Goal: Transaction & Acquisition: Purchase product/service

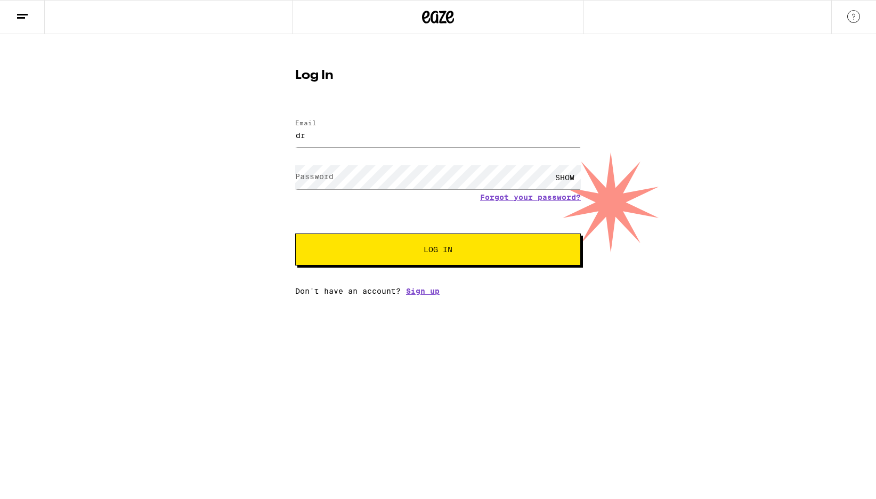
type input "[EMAIL_ADDRESS][DOMAIN_NAME]"
click at [442, 262] on button "Log In" at bounding box center [438, 249] width 286 height 32
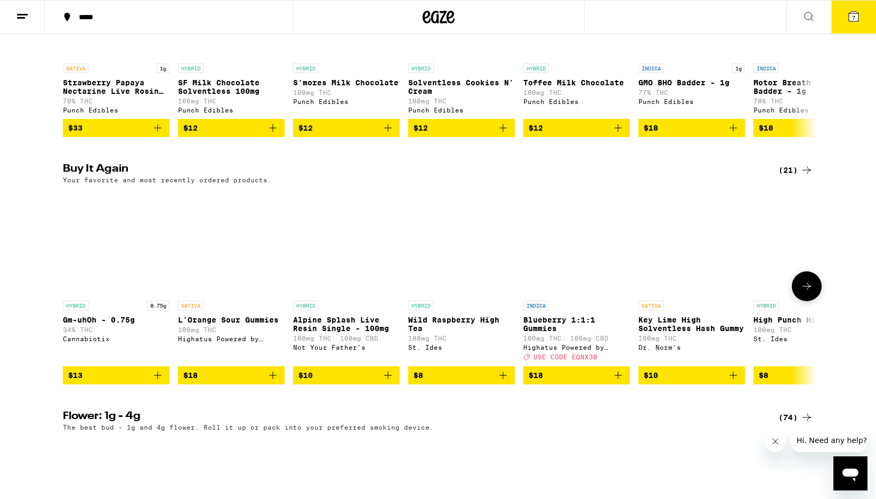
scroll to position [739, 0]
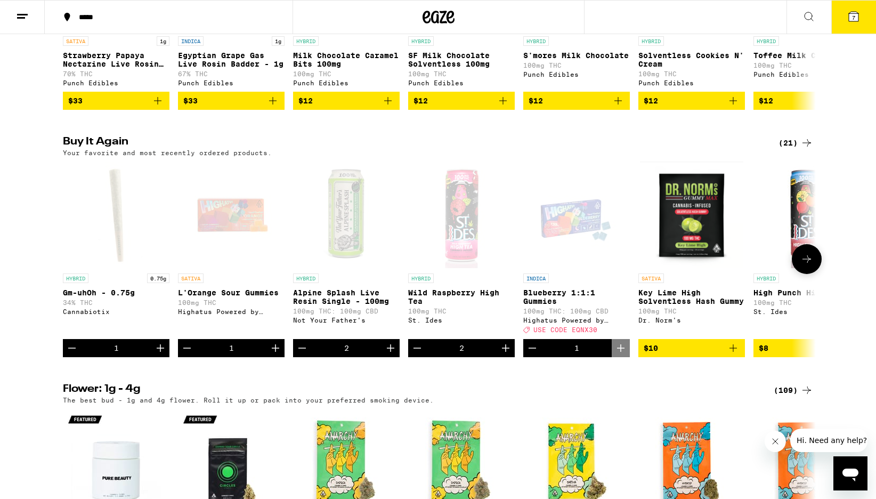
click at [808, 274] on button at bounding box center [807, 259] width 30 height 30
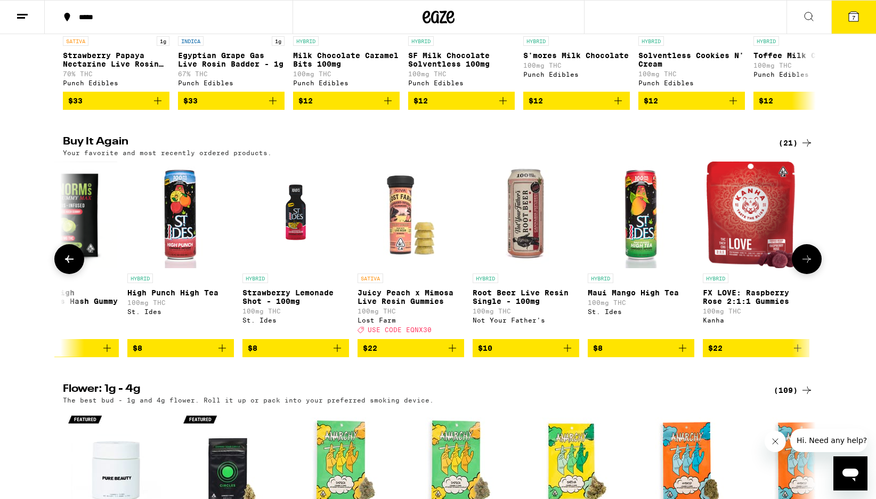
scroll to position [0, 634]
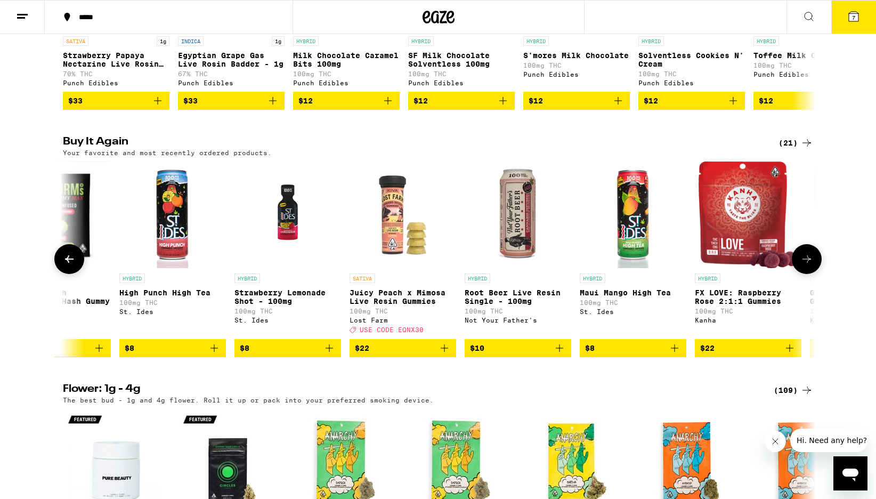
click at [808, 274] on button at bounding box center [807, 259] width 30 height 30
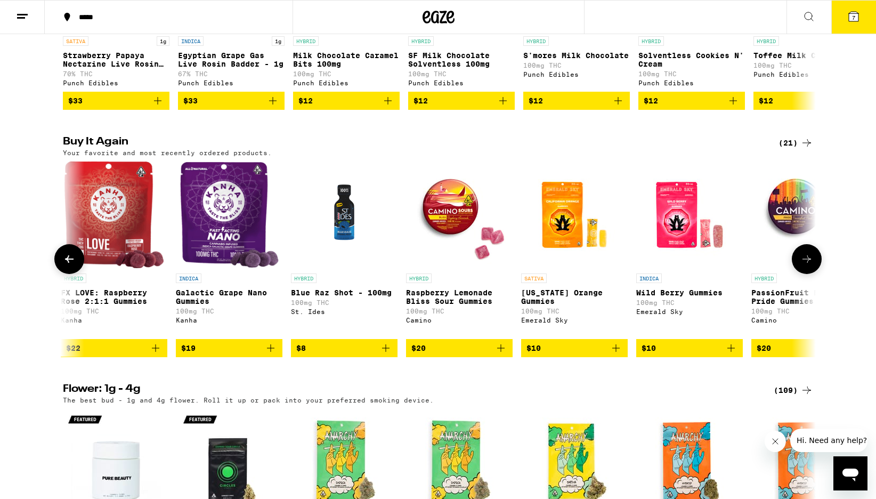
click at [808, 274] on button at bounding box center [807, 259] width 30 height 30
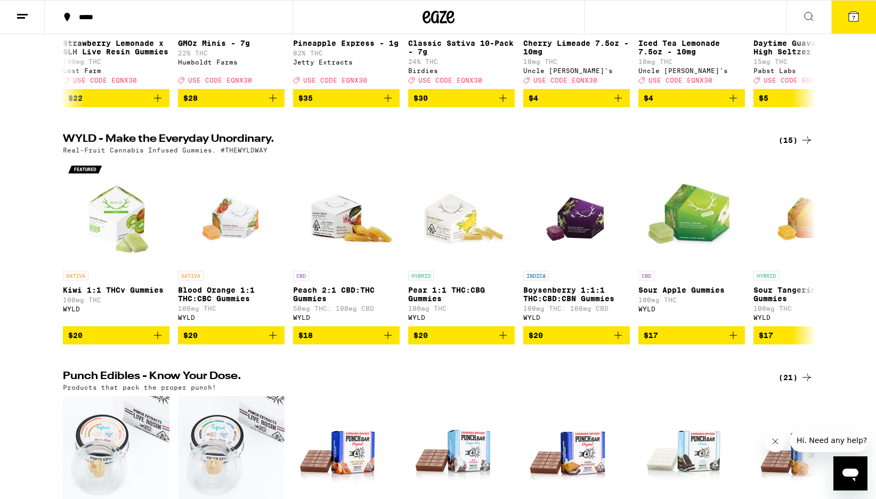
scroll to position [0, 0]
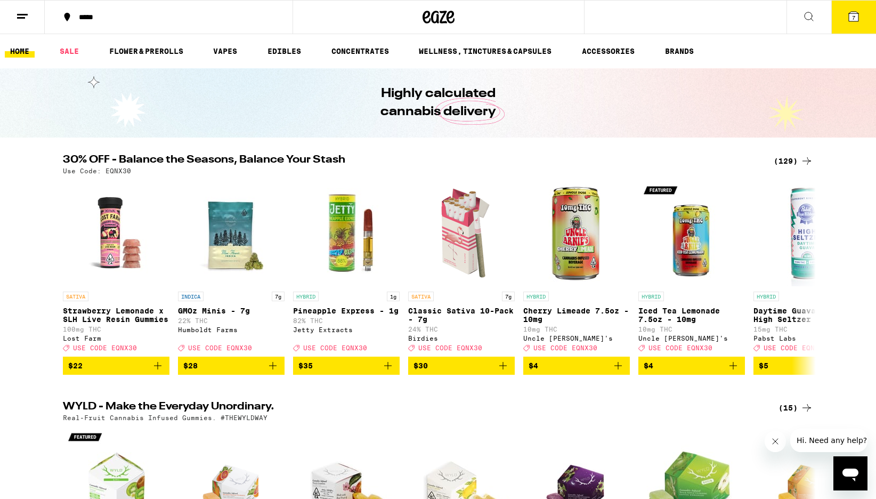
click at [841, 22] on button "7" at bounding box center [853, 17] width 45 height 33
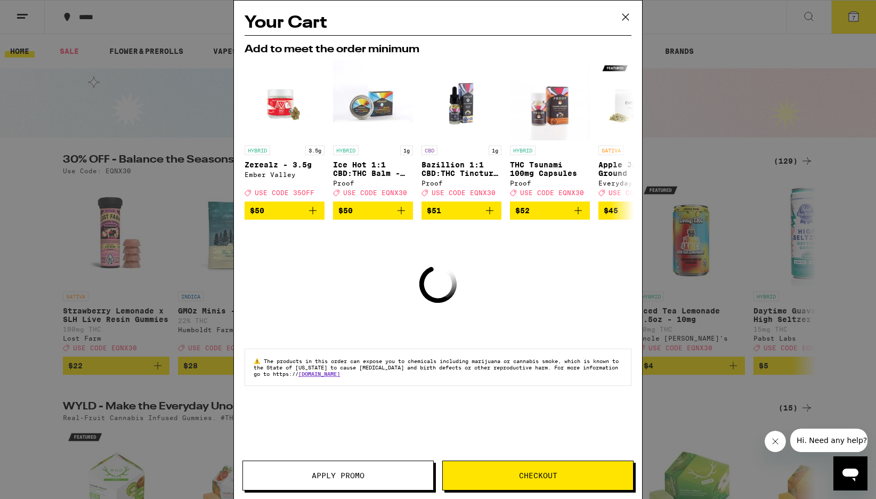
click at [626, 16] on icon at bounding box center [625, 17] width 6 height 6
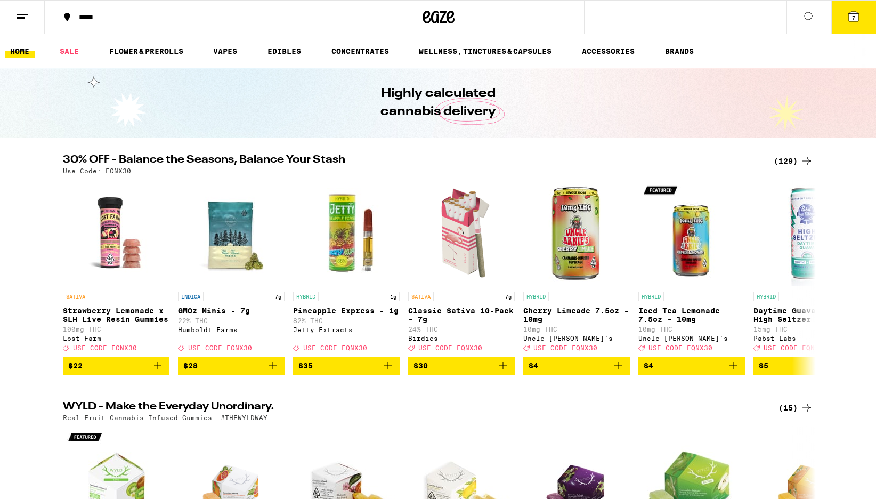
click at [839, 30] on button "7" at bounding box center [853, 17] width 45 height 33
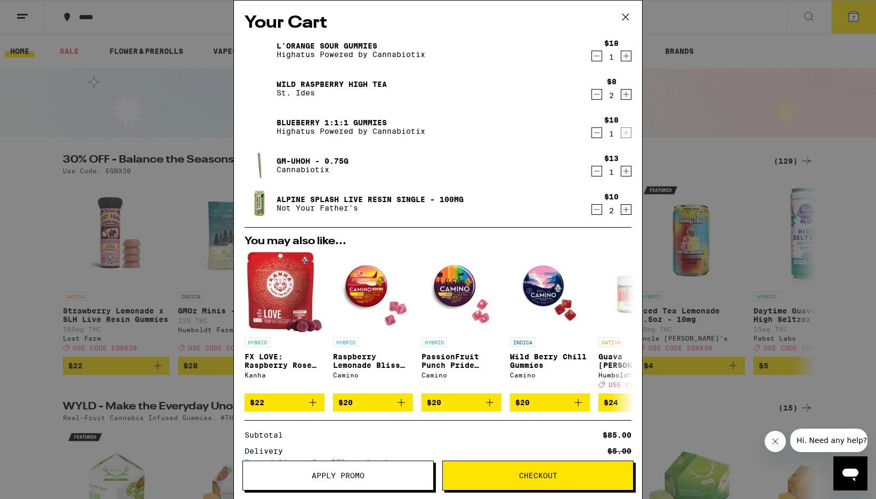
click at [595, 51] on icon "Decrement" at bounding box center [597, 56] width 10 height 13
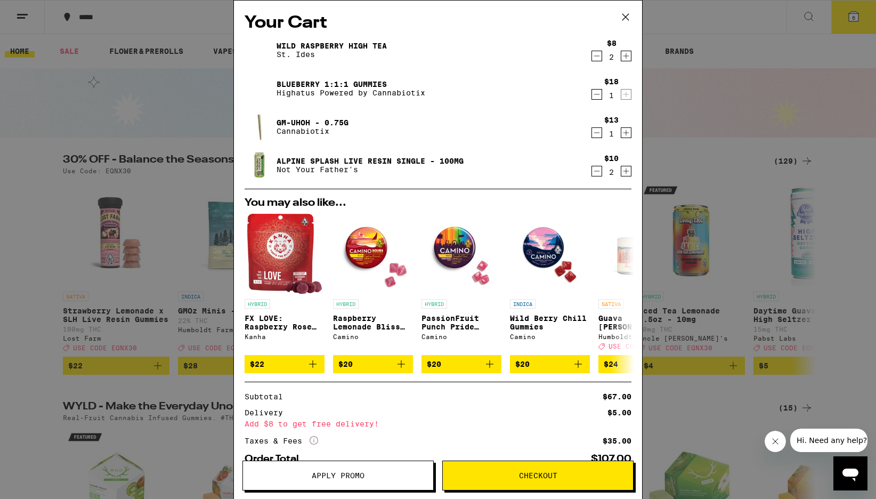
click at [299, 119] on link "Gm-uhOh - 0.75g" at bounding box center [313, 122] width 72 height 9
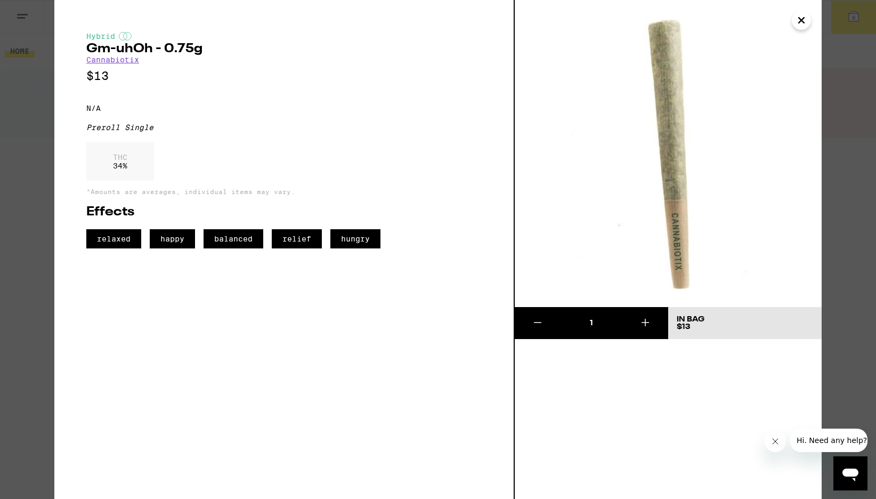
click at [813, 11] on img at bounding box center [668, 153] width 307 height 307
click at [801, 18] on icon "Close" at bounding box center [801, 20] width 13 height 16
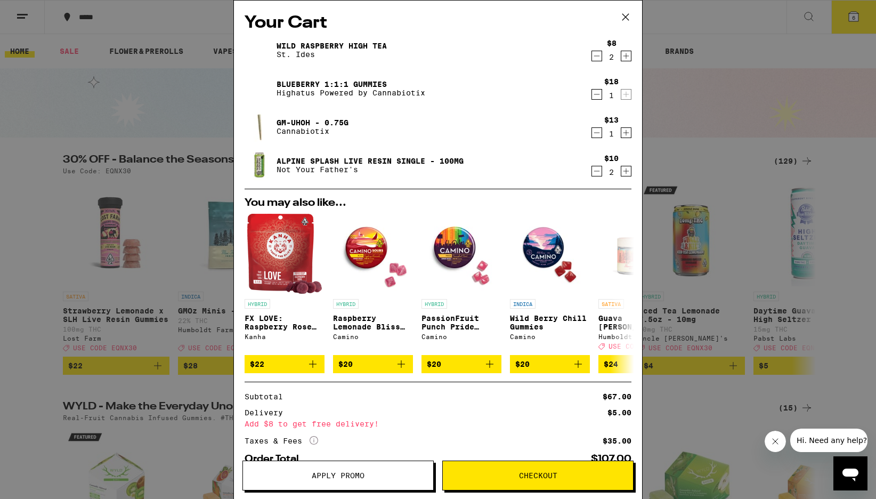
scroll to position [69, 0]
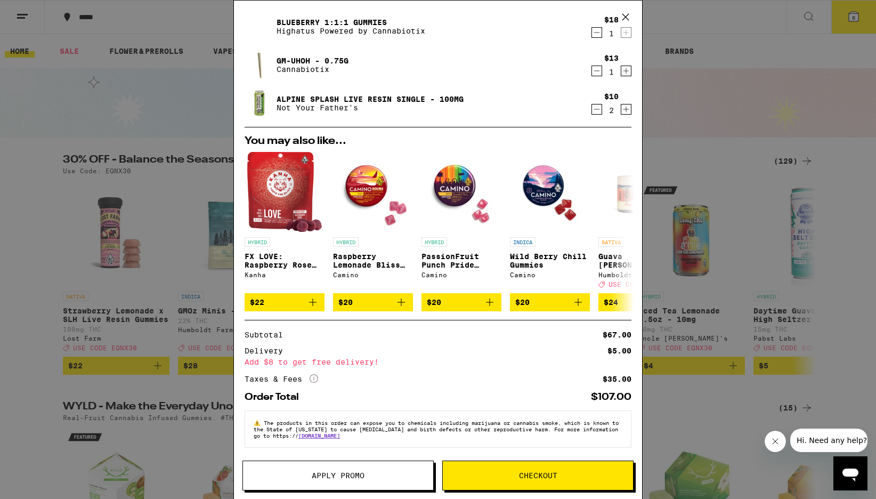
click at [710, 140] on div "Your Cart Wild Raspberry High Tea St. Ides $8 2 Blueberry 1:1:1 Gummies Highatu…" at bounding box center [438, 249] width 876 height 499
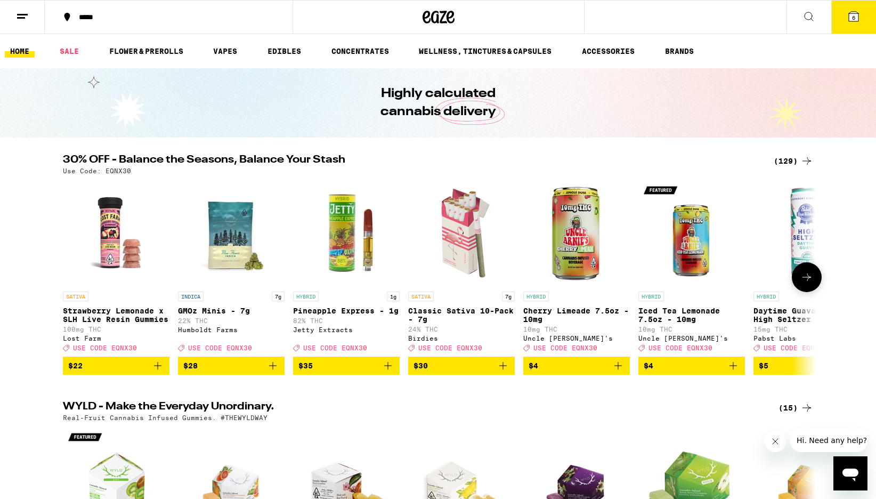
click at [449, 312] on p "Classic Sativa 10-Pack - 7g" at bounding box center [461, 314] width 107 height 17
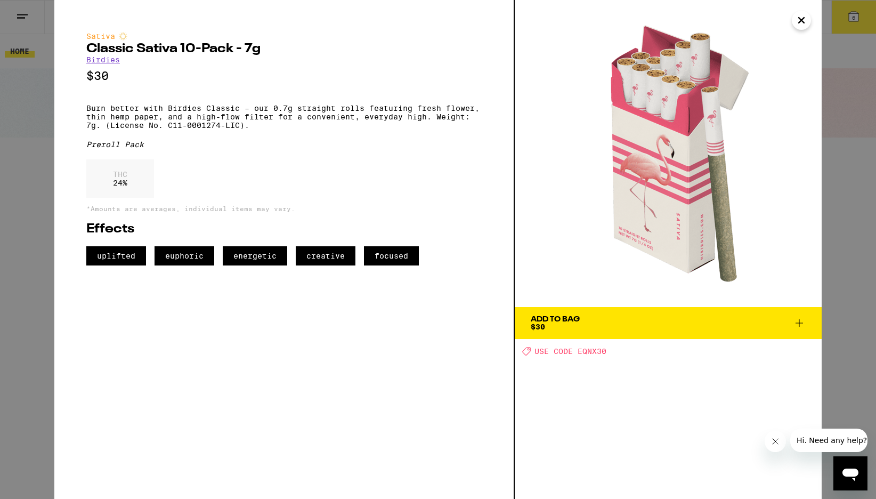
click at [798, 322] on icon at bounding box center [799, 322] width 7 height 7
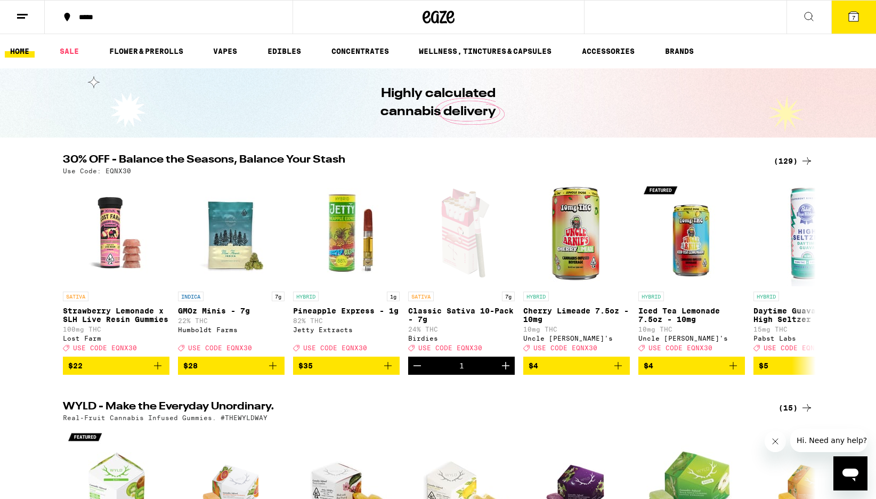
click at [854, 22] on icon at bounding box center [853, 16] width 13 height 13
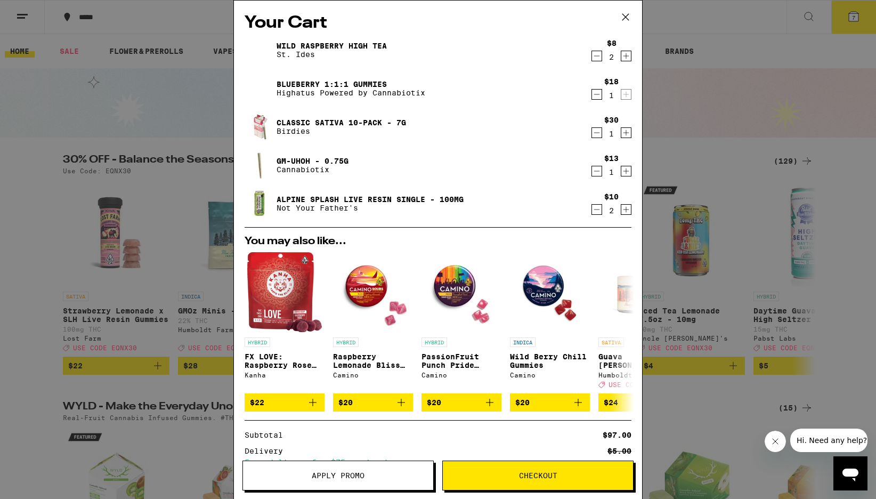
scroll to position [108, 0]
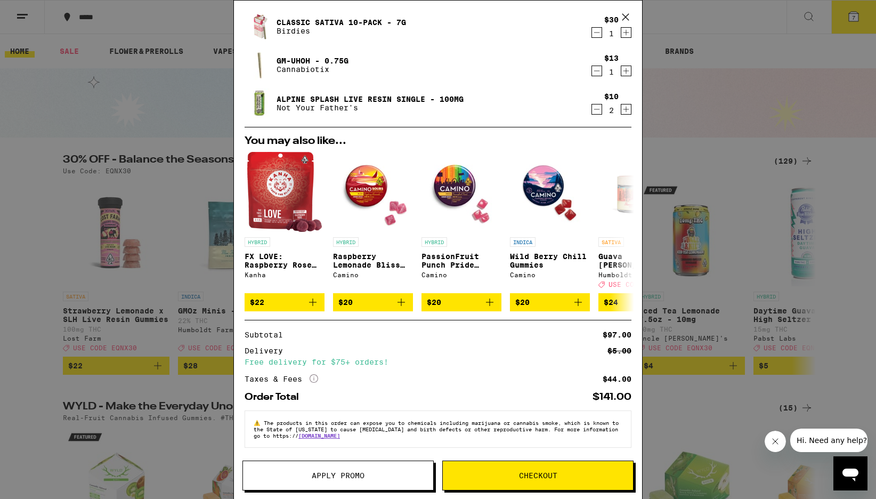
click at [537, 472] on span "Checkout" at bounding box center [538, 475] width 38 height 7
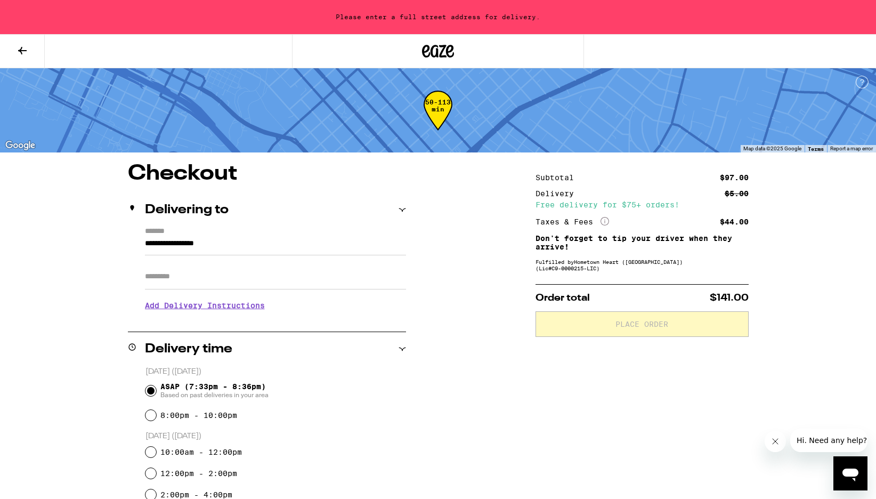
click at [148, 282] on input "Apt/Suite" at bounding box center [275, 277] width 261 height 26
click at [180, 238] on input "**********" at bounding box center [275, 246] width 261 height 18
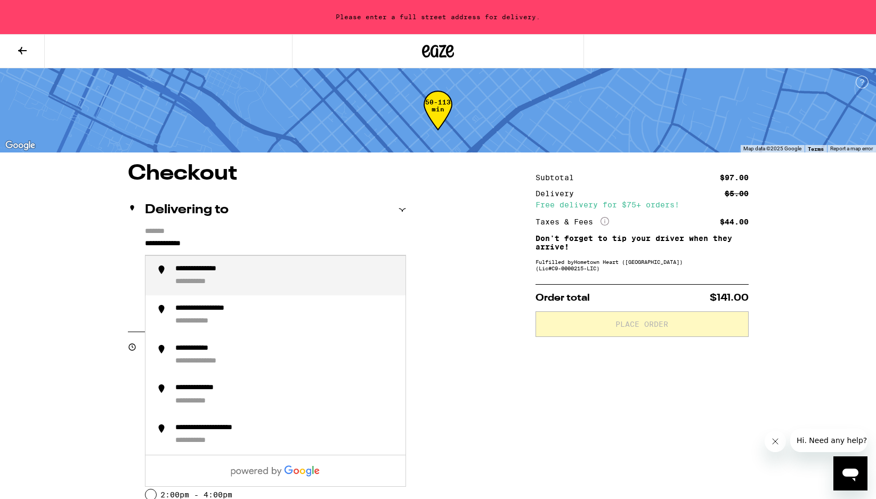
click at [197, 276] on div "**********" at bounding box center [286, 275] width 222 height 23
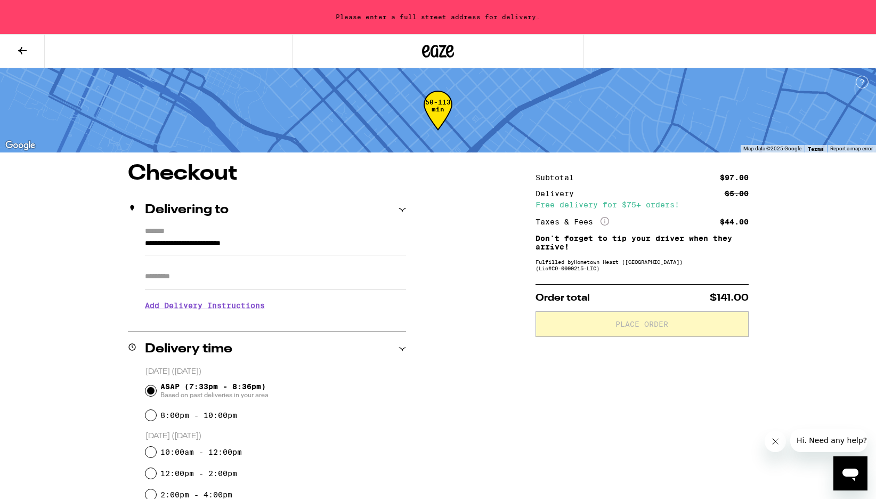
type input "**********"
click at [173, 278] on div "**********" at bounding box center [267, 273] width 278 height 92
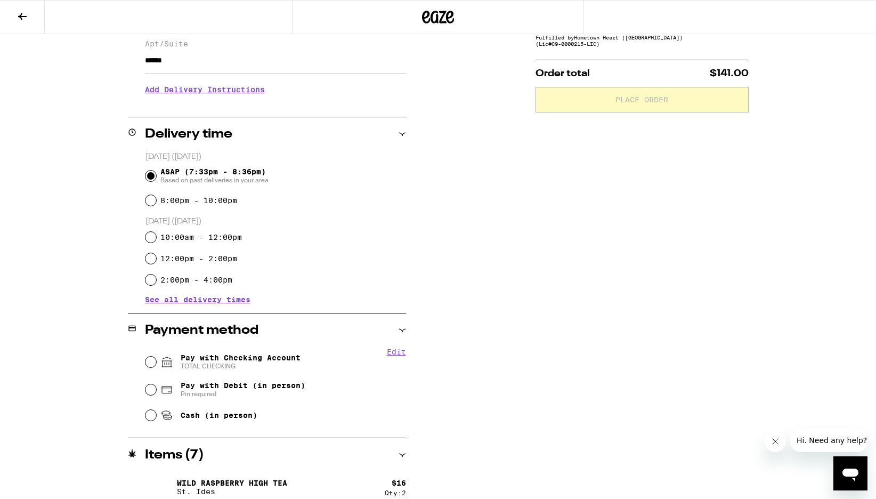
scroll to position [197, 0]
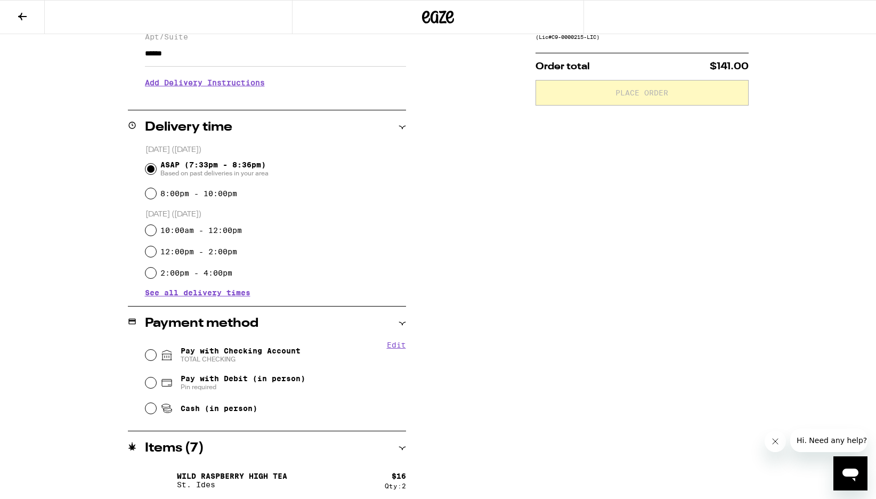
type input "******"
click at [151, 356] on input "Pay with Checking Account TOTAL CHECKING" at bounding box center [150, 355] width 11 height 11
radio input "true"
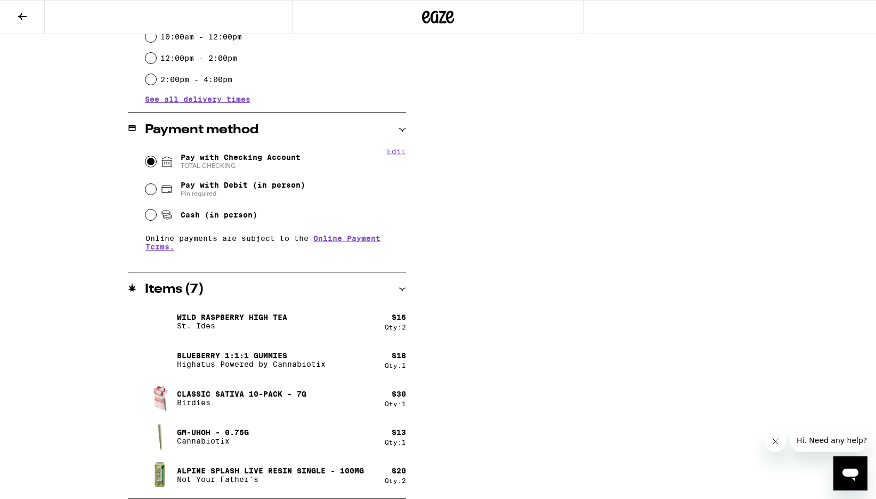
scroll to position [0, 0]
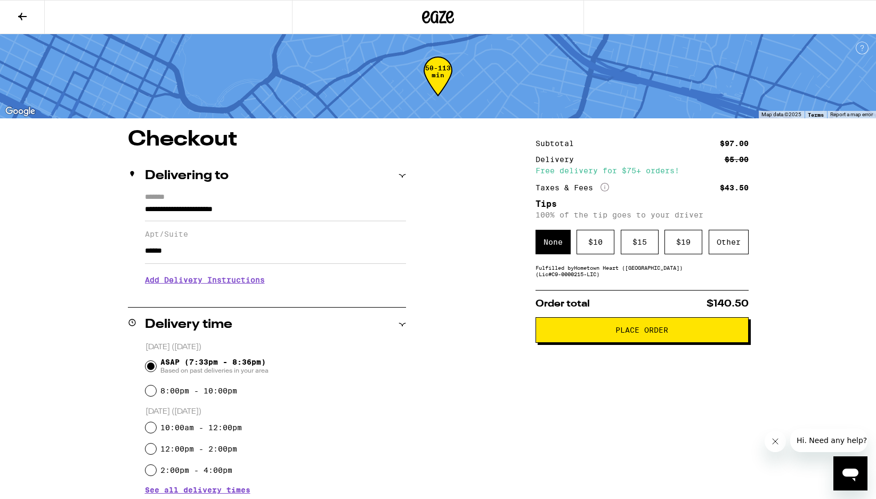
click at [21, 3] on button at bounding box center [22, 18] width 45 height 34
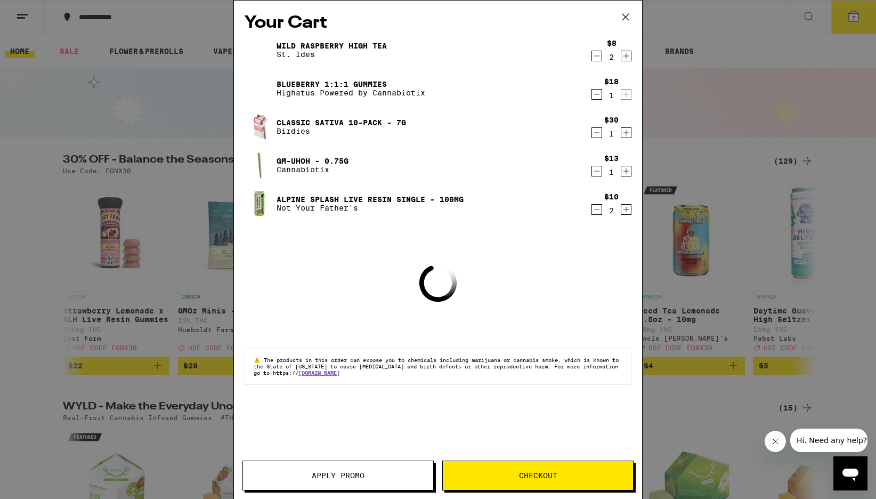
click at [290, 157] on link "Gm-uhOh - 0.75g" at bounding box center [313, 161] width 72 height 9
click at [289, 166] on p "Cannabiotix" at bounding box center [313, 169] width 72 height 9
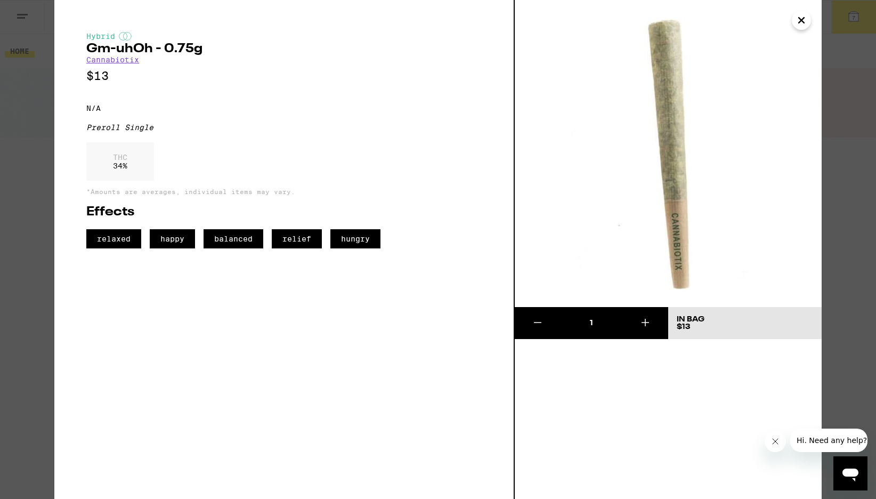
click at [797, 21] on icon "Close" at bounding box center [801, 20] width 13 height 16
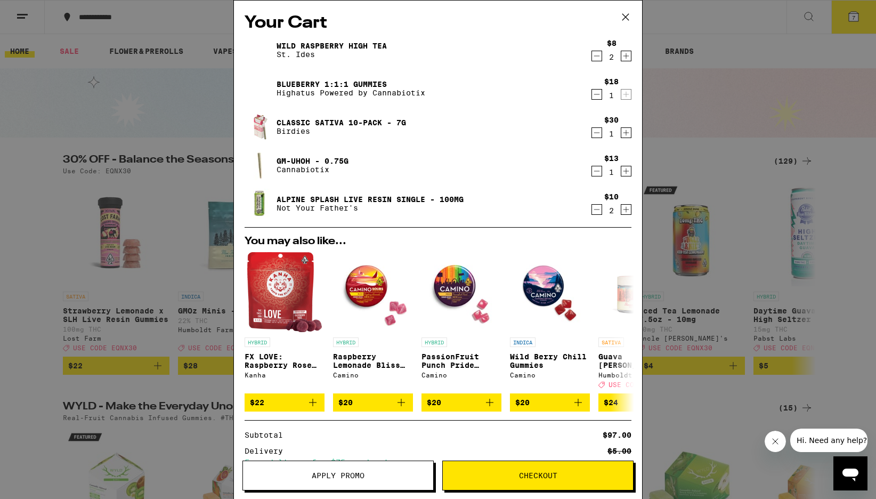
click at [496, 463] on button "Checkout" at bounding box center [537, 475] width 191 height 30
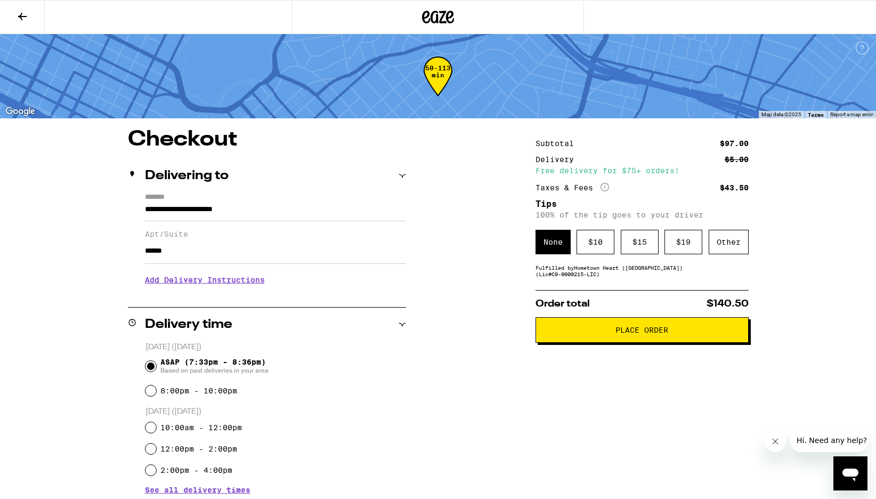
click at [613, 341] on button "Place Order" at bounding box center [642, 330] width 213 height 26
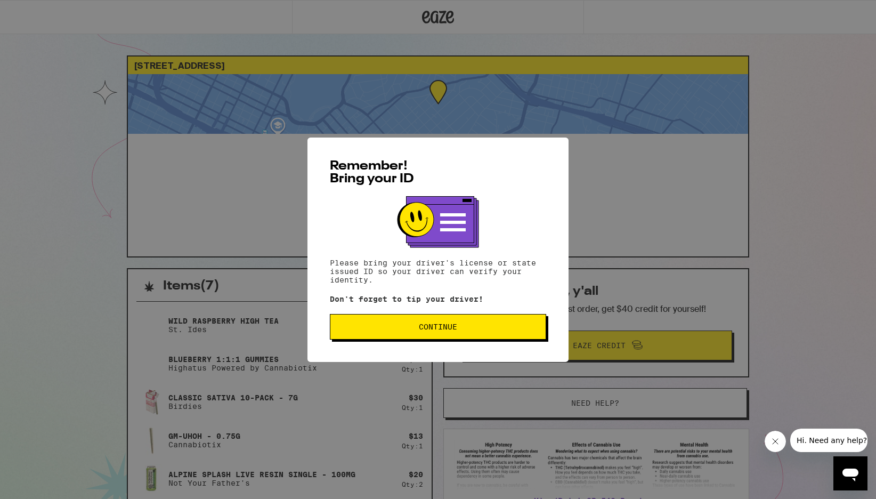
click at [426, 329] on span "Continue" at bounding box center [438, 326] width 38 height 7
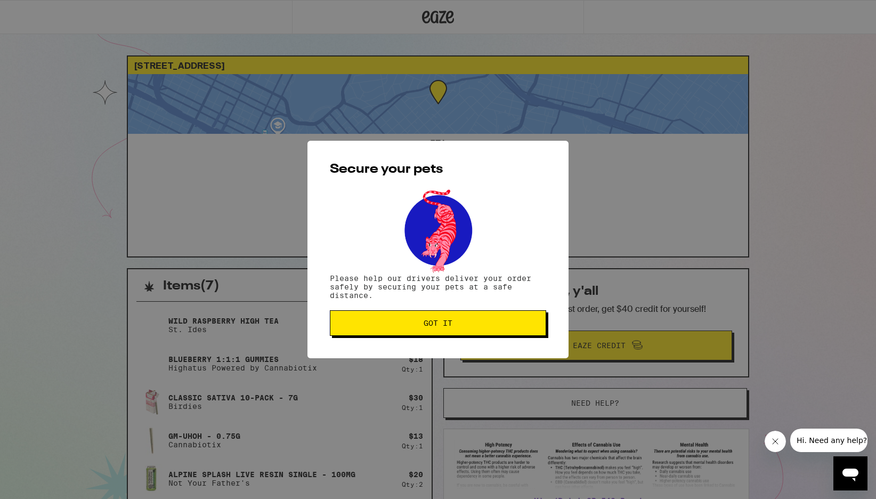
click at [426, 329] on button "Got it" at bounding box center [438, 323] width 216 height 26
